Goal: Task Accomplishment & Management: Use online tool/utility

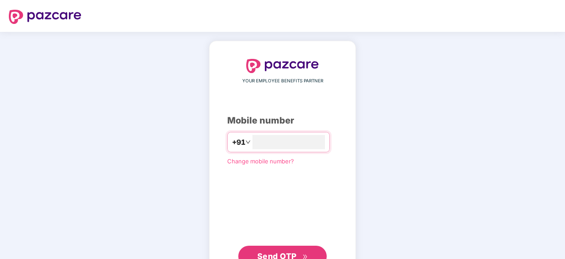
type input "**********"
click at [288, 246] on button "Send OTP" at bounding box center [282, 254] width 88 height 21
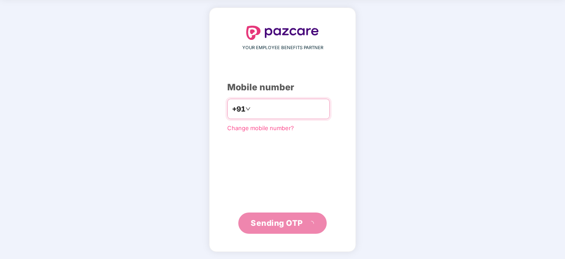
scroll to position [29, 0]
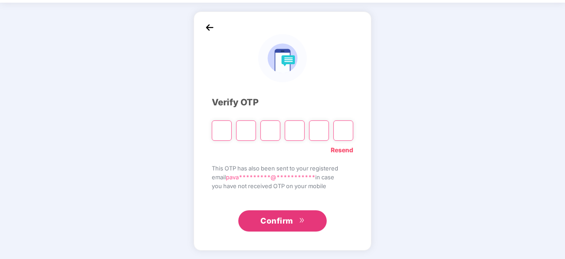
paste input "*"
type input "*"
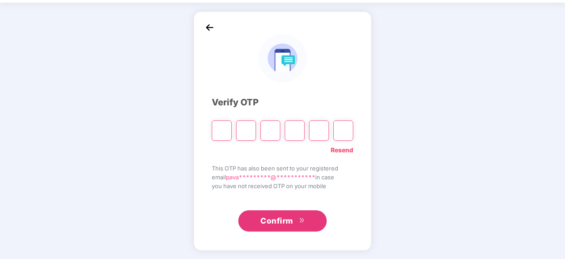
type input "*"
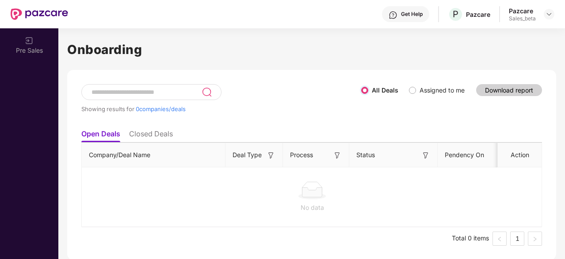
scroll to position [0, 0]
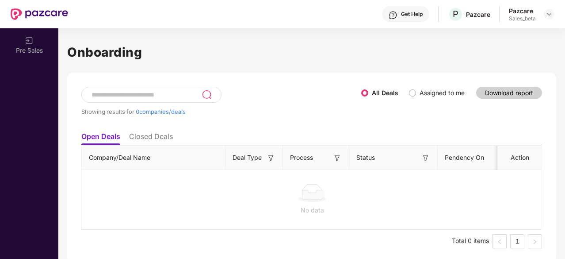
click at [427, 92] on label "Assigned to me" at bounding box center [441, 93] width 45 height 8
click at [407, 94] on div "All Deals Assigned to me" at bounding box center [416, 93] width 110 height 10
click at [338, 160] on img at bounding box center [337, 157] width 9 height 9
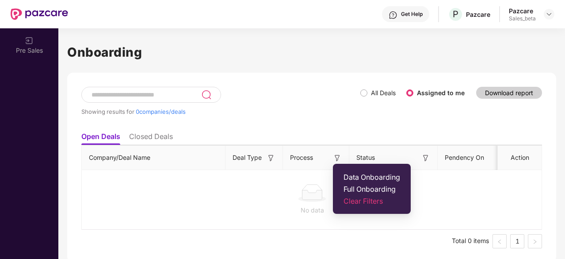
click at [353, 202] on span "Clear Filters" at bounding box center [371, 200] width 57 height 9
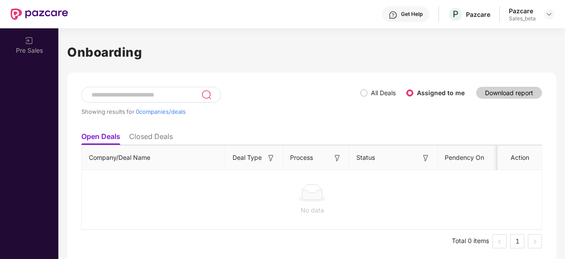
scroll to position [3, 0]
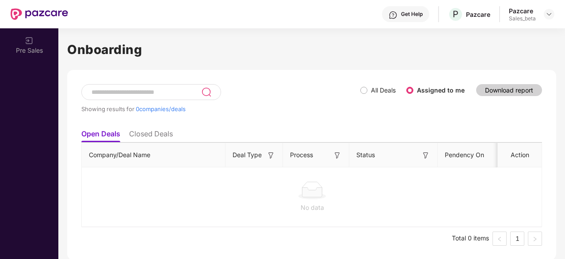
click at [266, 154] on img at bounding box center [270, 155] width 9 height 9
click at [546, 14] on img at bounding box center [548, 14] width 7 height 7
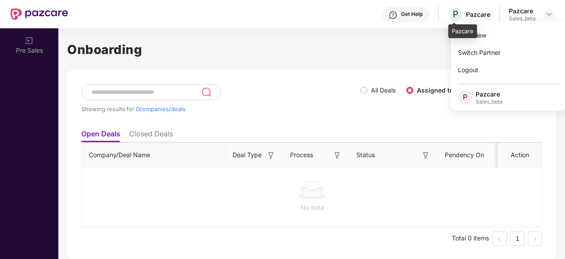
click at [478, 15] on div "Pazcare" at bounding box center [478, 14] width 24 height 8
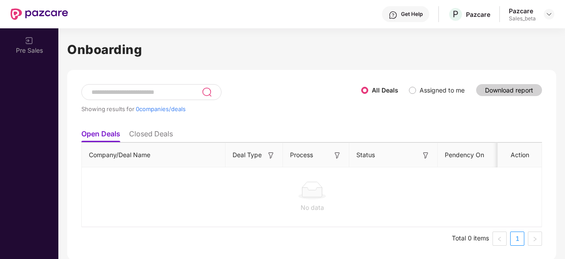
click at [518, 241] on link "1" at bounding box center [516, 238] width 13 height 13
click at [545, 16] on div at bounding box center [549, 14] width 11 height 11
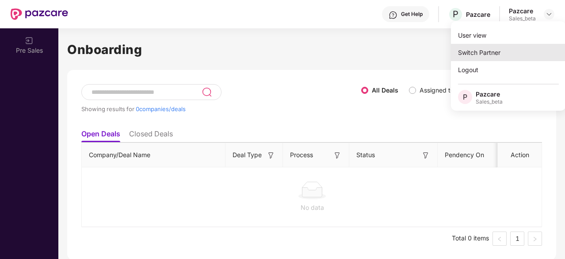
click at [473, 49] on div "Switch Partner" at bounding box center [508, 52] width 115 height 17
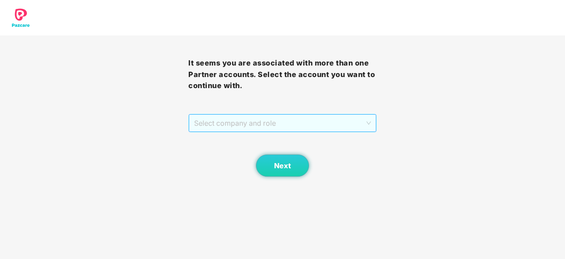
click at [349, 115] on span "Select company and role" at bounding box center [282, 122] width 177 height 17
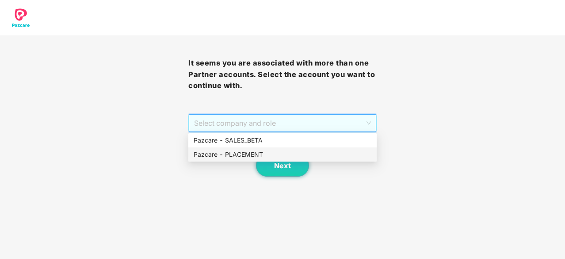
click at [295, 154] on div "Pazcare - PLACEMENT" at bounding box center [283, 154] width 178 height 10
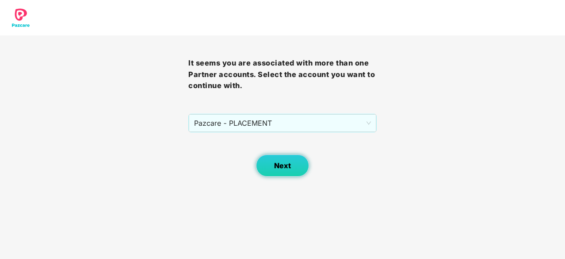
click at [290, 165] on span "Next" at bounding box center [282, 165] width 17 height 8
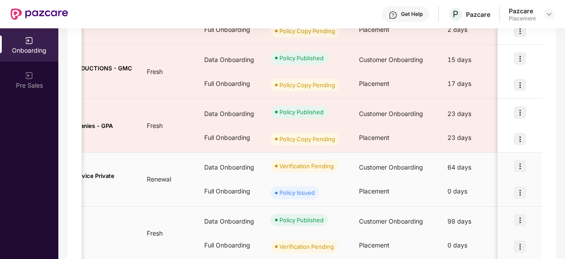
scroll to position [0, 0]
